Goal: Task Accomplishment & Management: Manage account settings

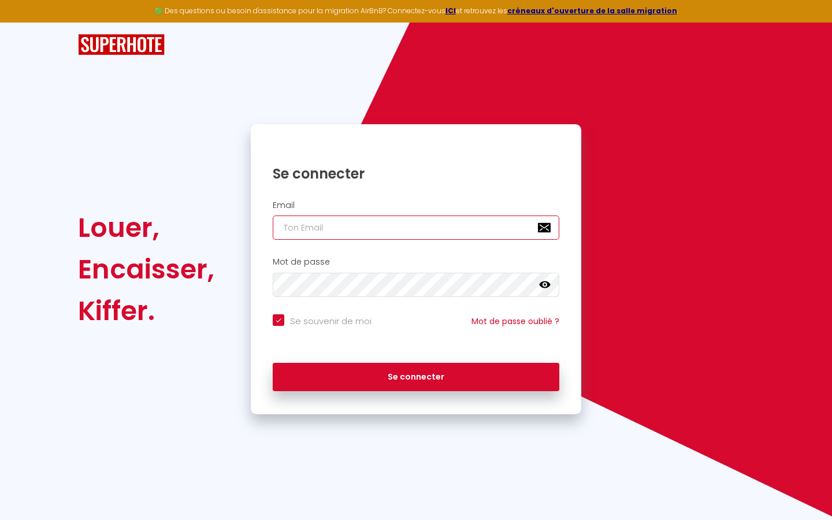
type input "s"
checkbox input "true"
type input "su"
checkbox input "true"
type input "sup"
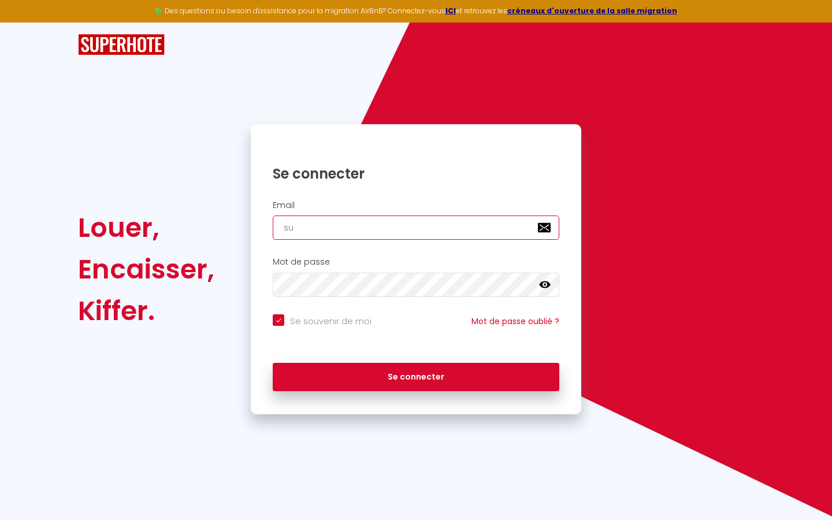
checkbox input "true"
type input "supe"
checkbox input "true"
type input "super"
checkbox input "true"
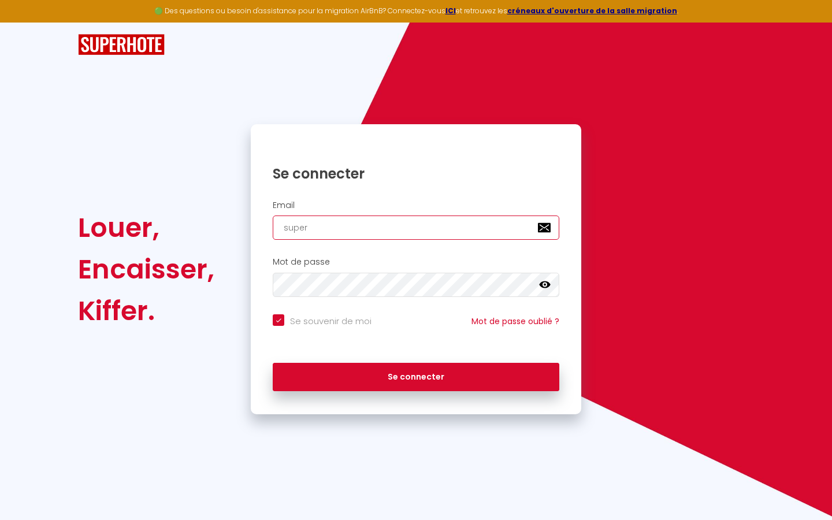
type input "superb"
checkbox input "true"
type input "superbo"
checkbox input "true"
type input "superbor"
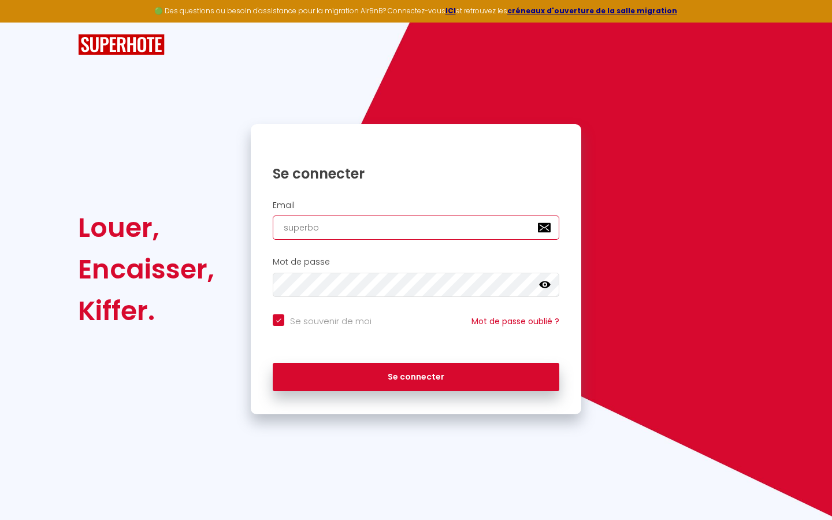
checkbox input "true"
type input "superbord"
checkbox input "true"
type input "superborde"
checkbox input "true"
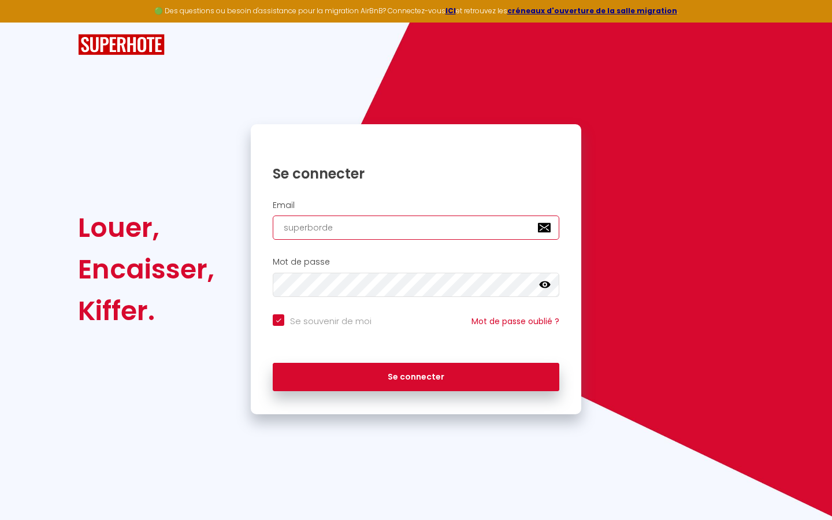
type input "superbordea"
checkbox input "true"
type input "superbordeau"
checkbox input "true"
type input "superbordeaux"
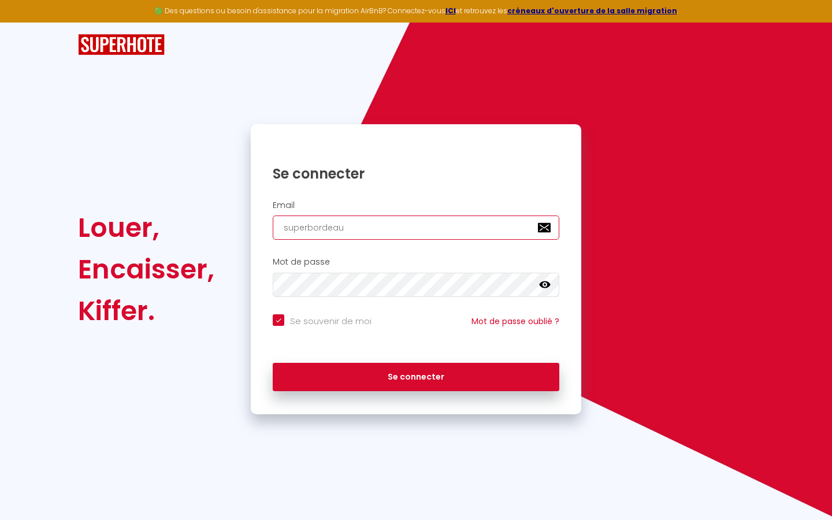
checkbox input "true"
type input "superbordeaux@"
checkbox input "true"
type input "superbordeaux@g"
checkbox input "true"
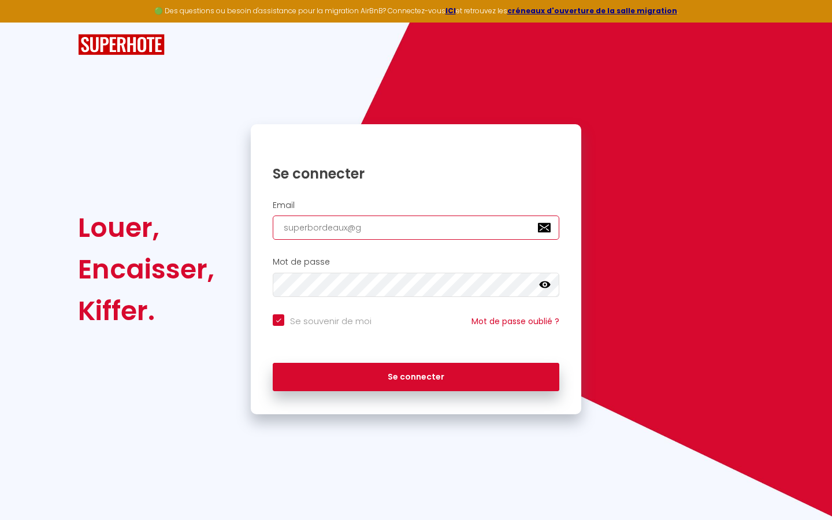
type input "superbordeaux@gm"
checkbox input "true"
type input "superbordeaux@gma"
checkbox input "true"
type input "superbordeaux@gmai"
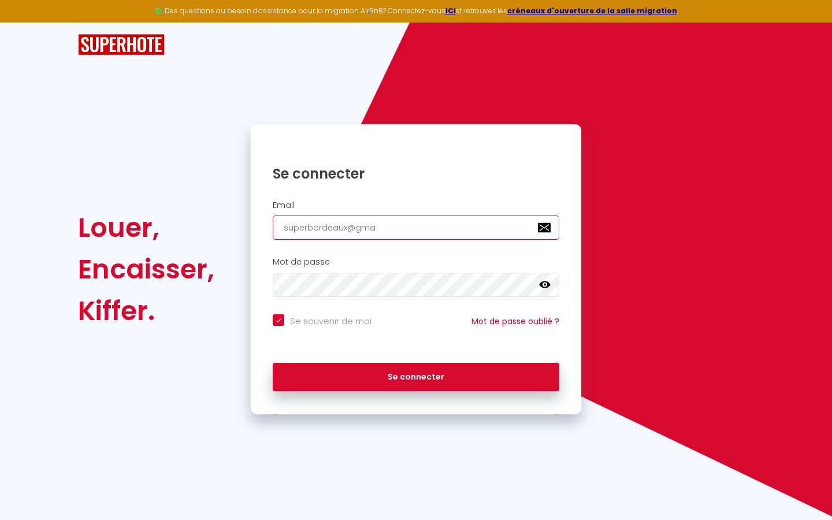
checkbox input "true"
type input "[EMAIL_ADDRESS]"
checkbox input "true"
type input "[EMAIL_ADDRESS]."
checkbox input "true"
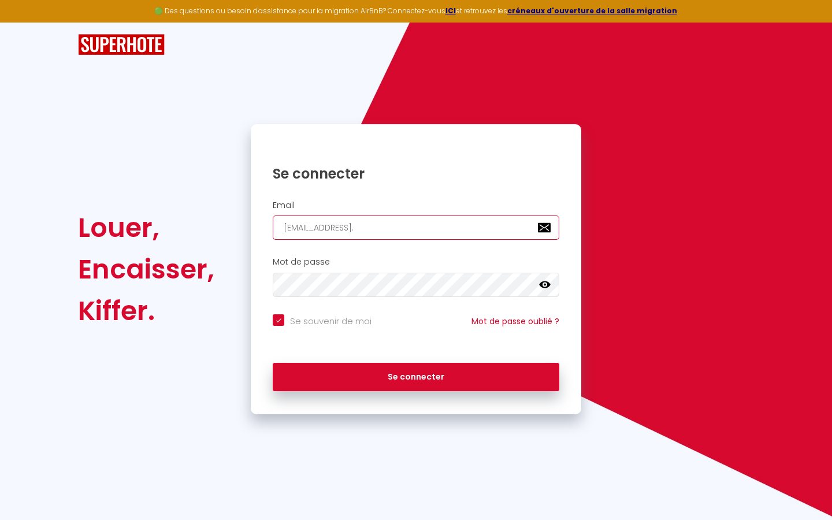
type input "superbordeaux@gmail.c"
checkbox input "true"
type input "[EMAIL_ADDRESS][DOMAIN_NAME]"
checkbox input "true"
type input "[EMAIL_ADDRESS][DOMAIN_NAME]"
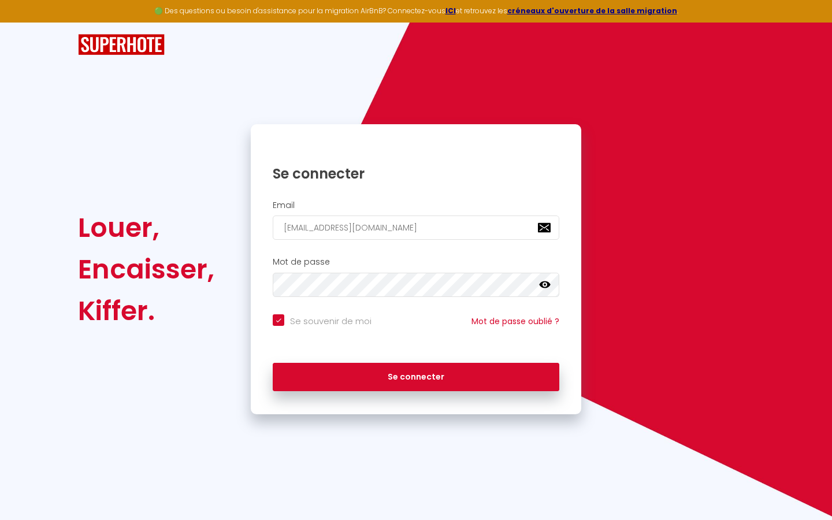
checkbox input "true"
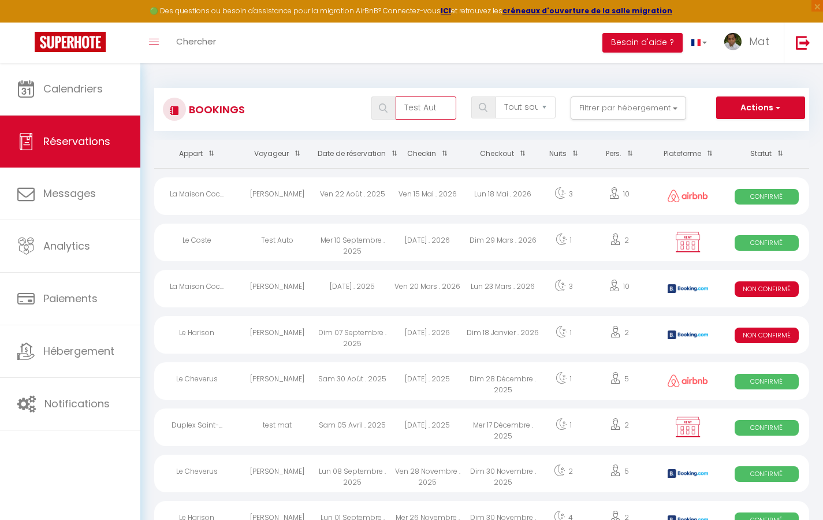
type input "Test Auto"
select select "OK"
select select "KO"
select select "0"
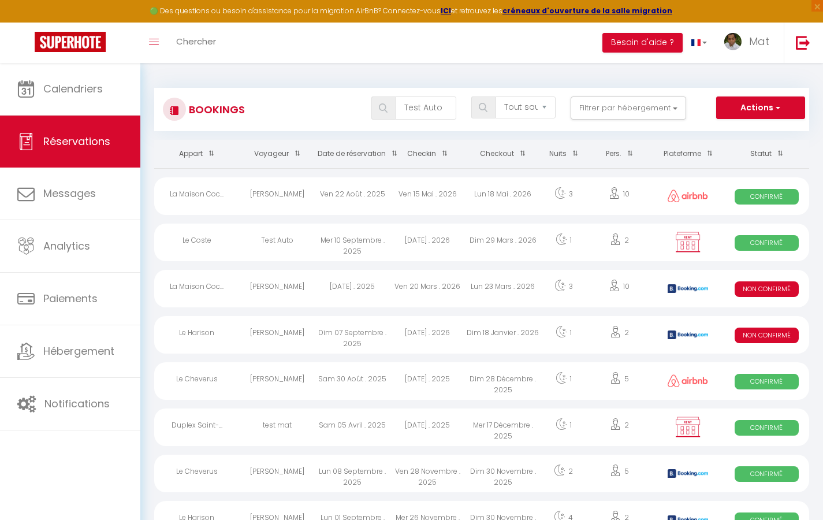
select select "1"
select select
select select "32380"
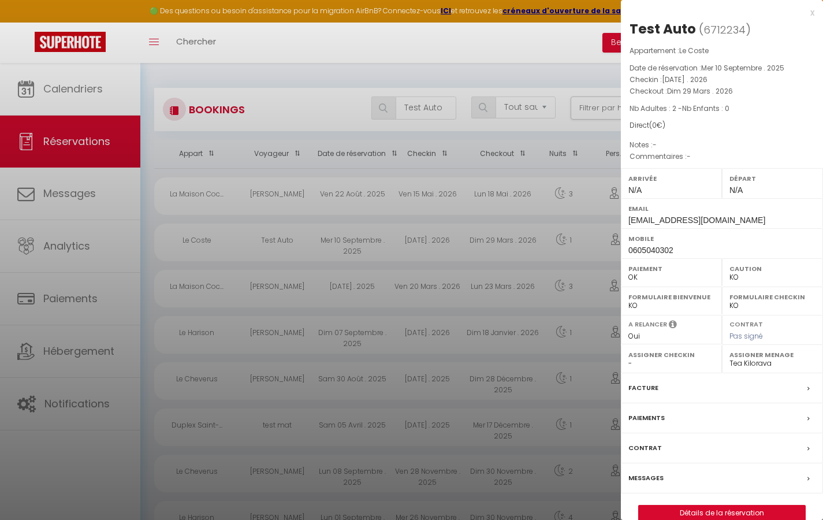
scroll to position [6, 0]
select select
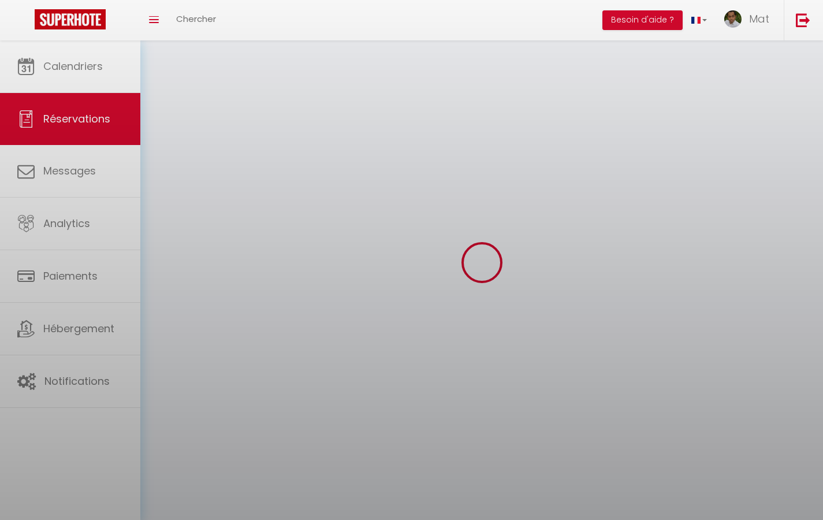
select select
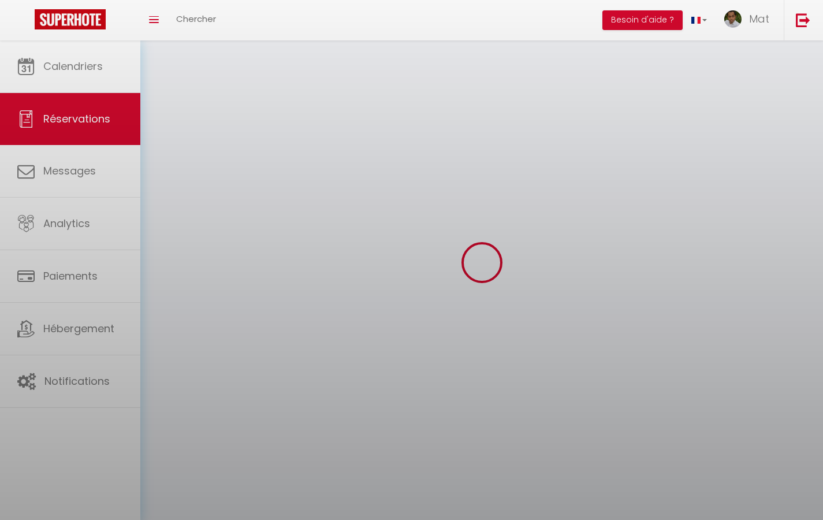
select select
checkbox input "false"
select select
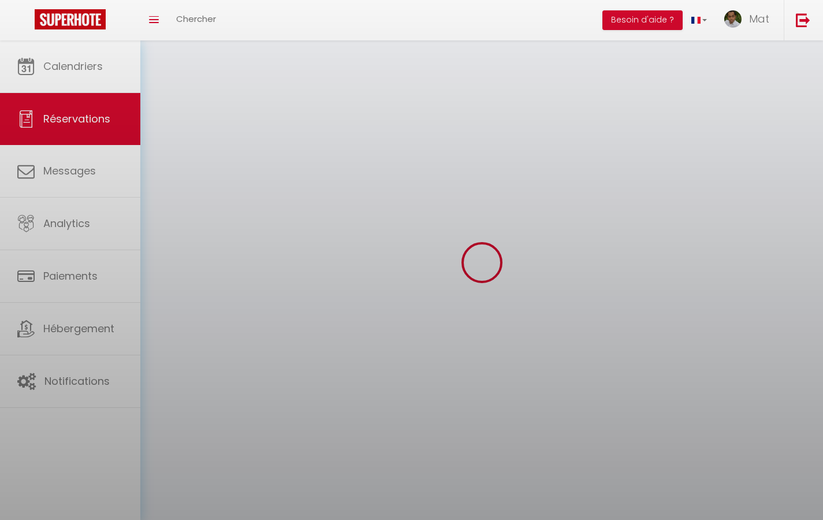
select select
checkbox input "false"
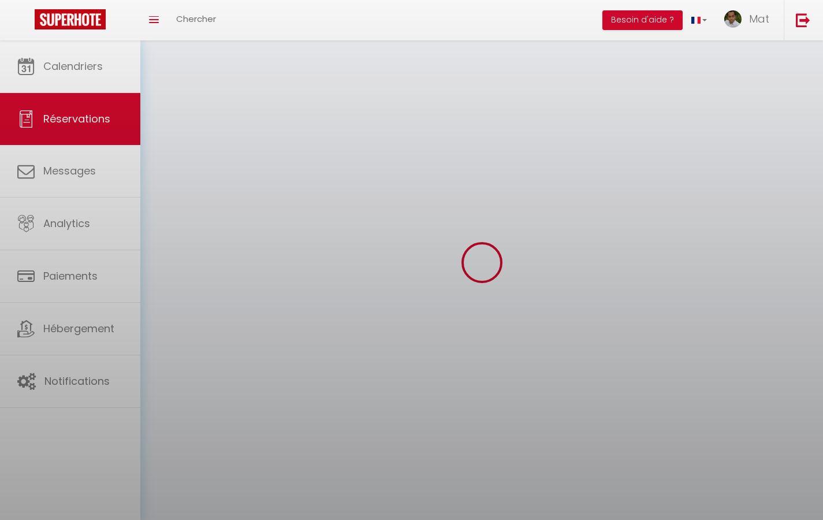
select select
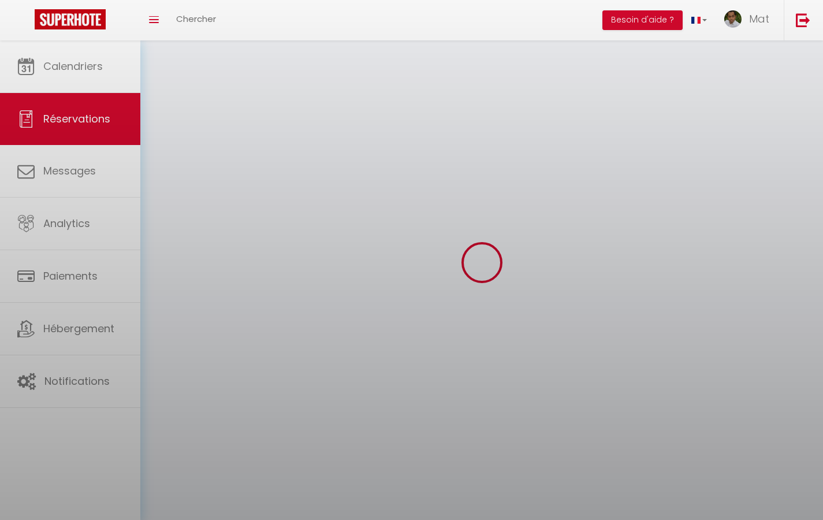
select select
checkbox input "false"
